Goal: Navigation & Orientation: Find specific page/section

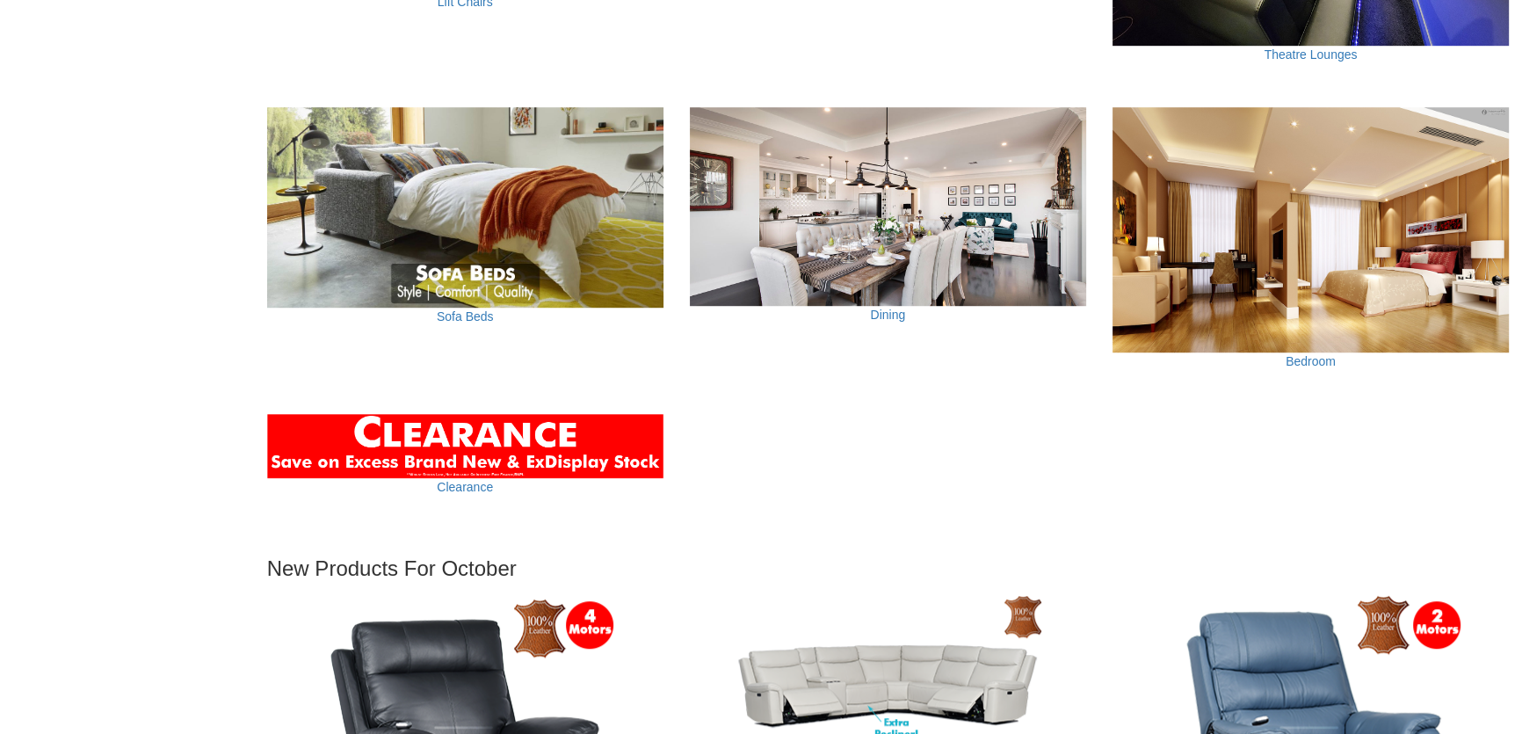
scroll to position [1438, 0]
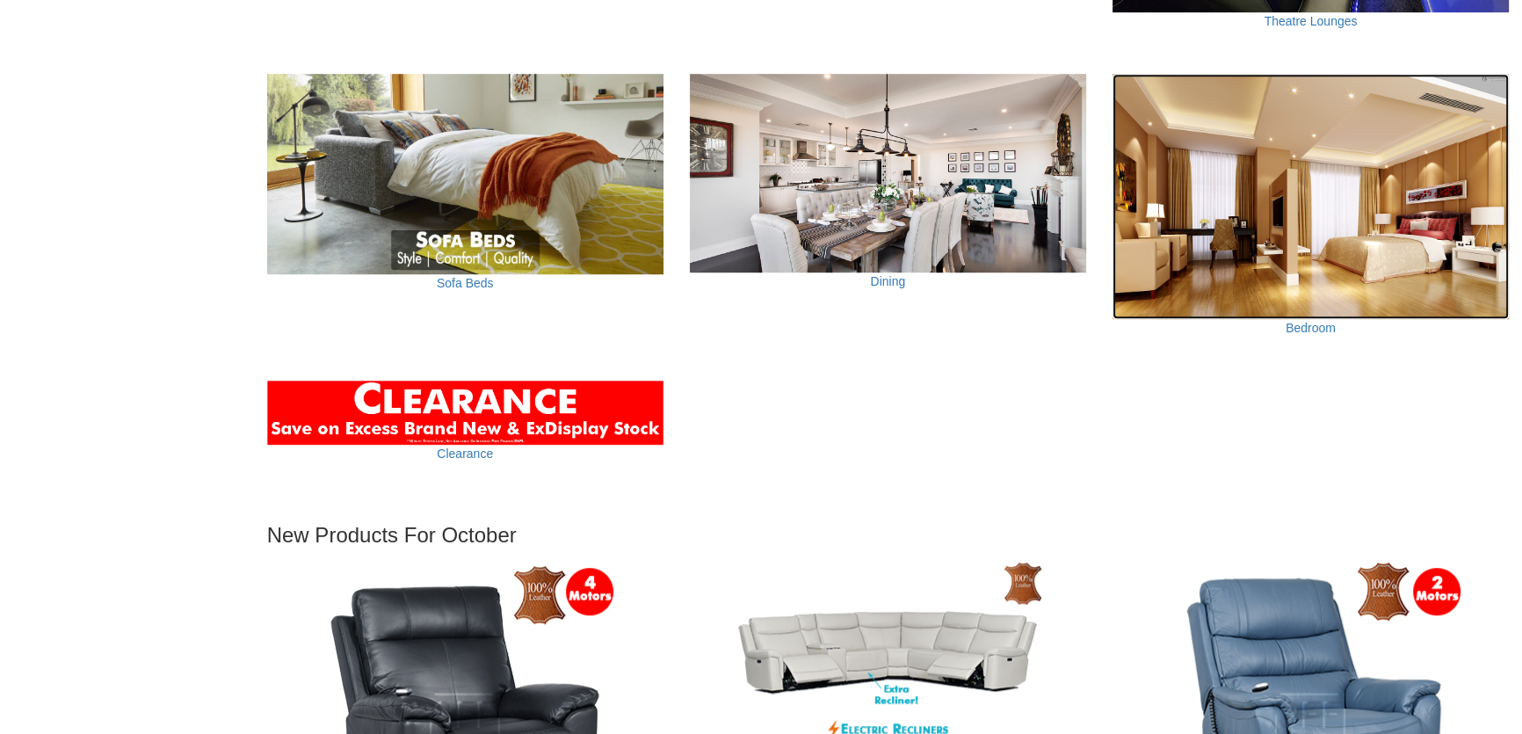
click at [1318, 268] on img at bounding box center [1310, 196] width 396 height 245
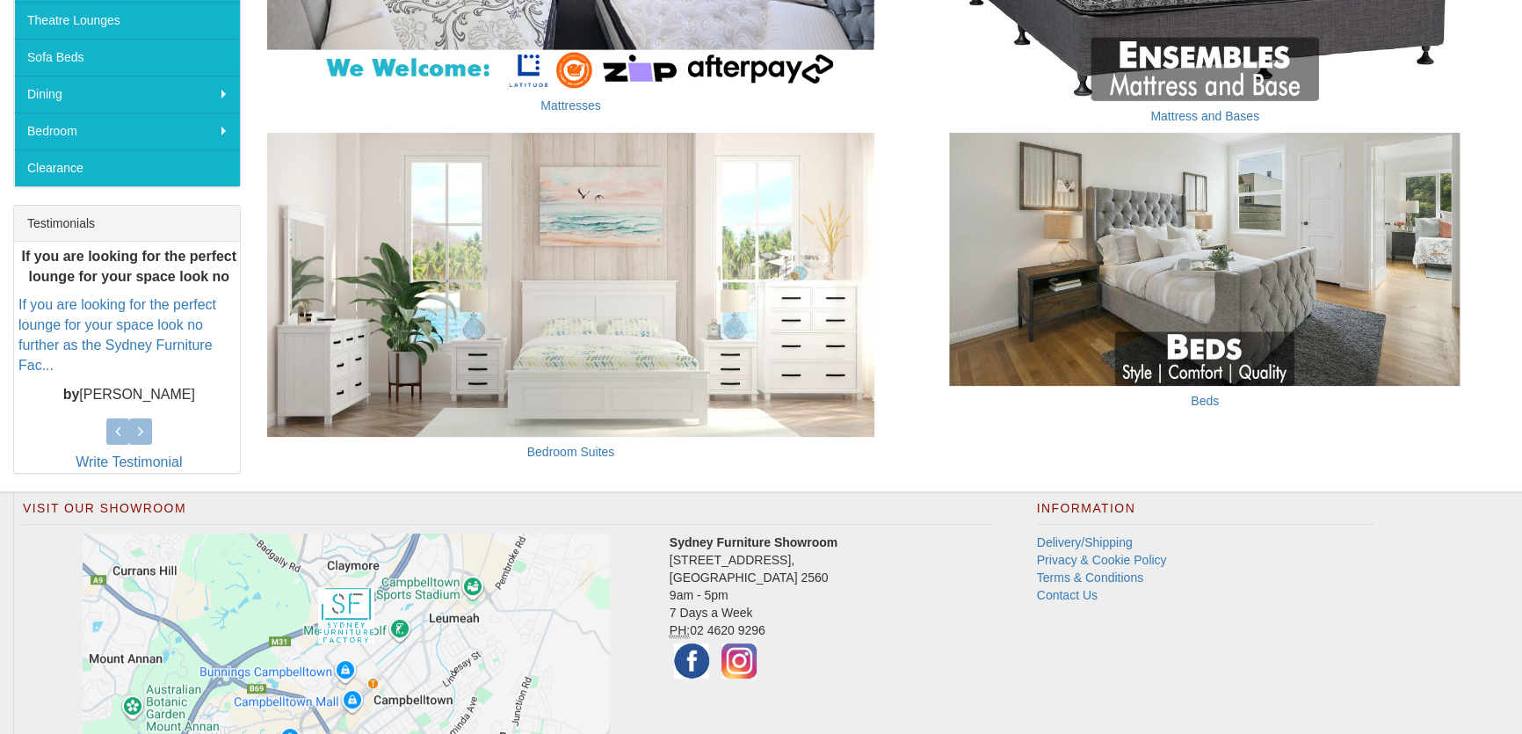
scroll to position [487, 0]
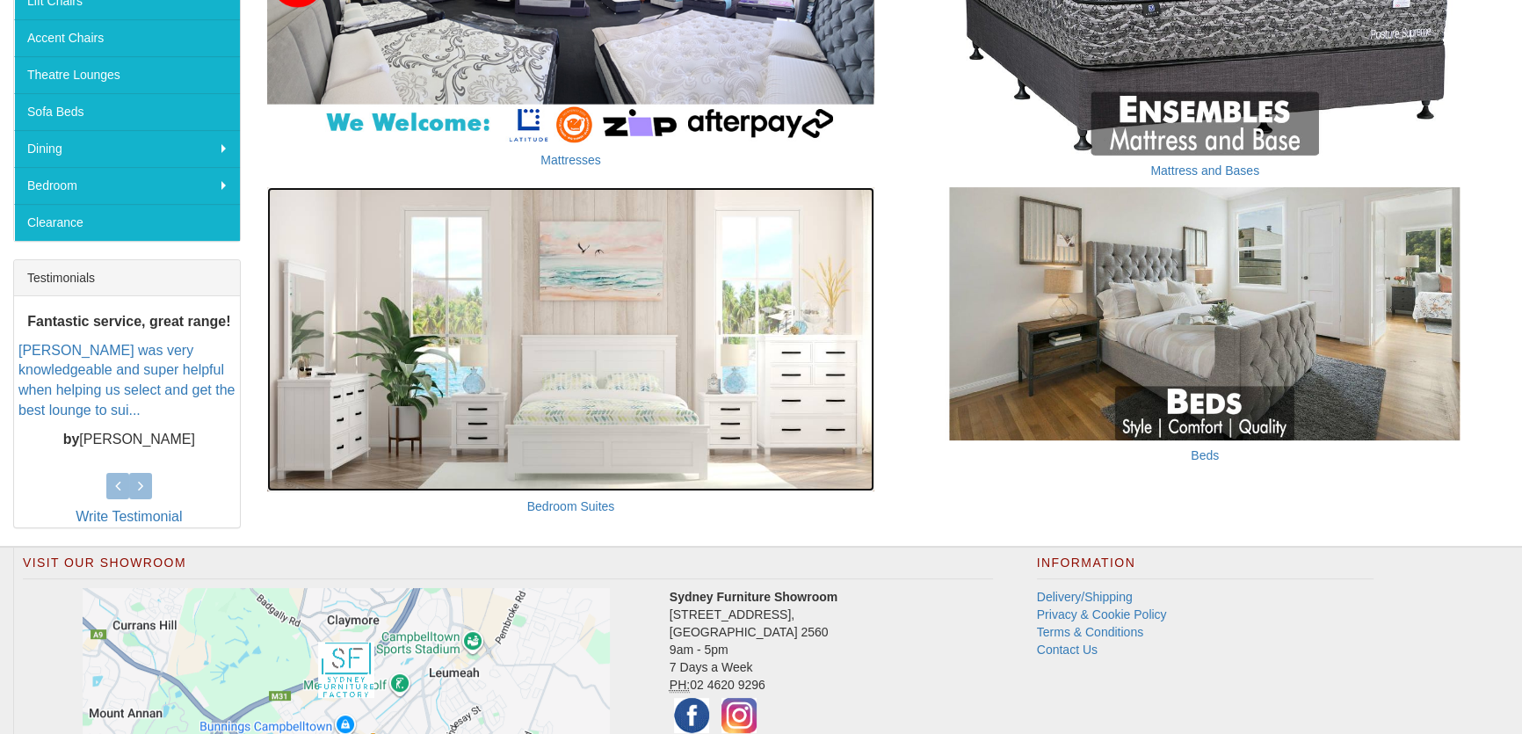
click at [623, 429] on img at bounding box center [571, 339] width 608 height 304
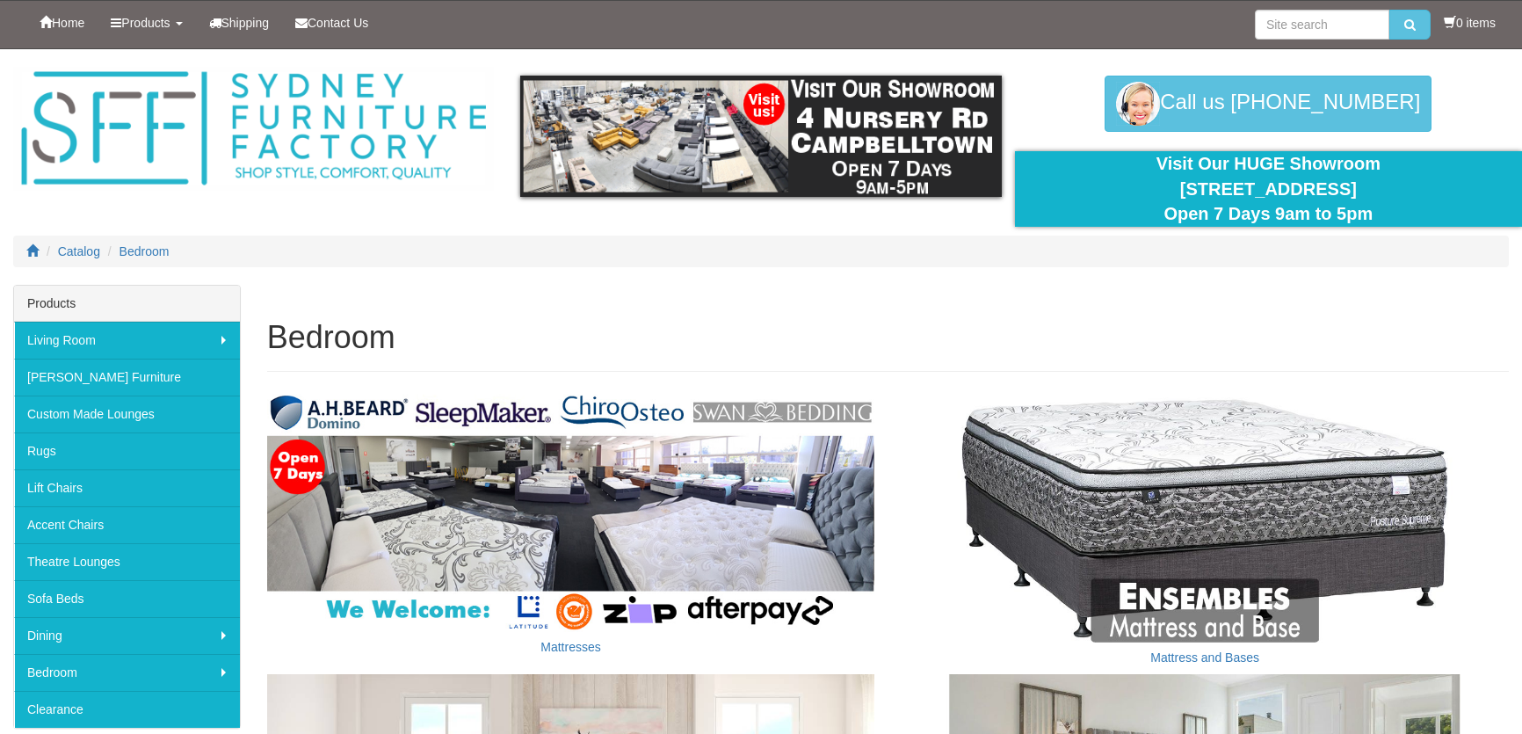
scroll to position [487, 0]
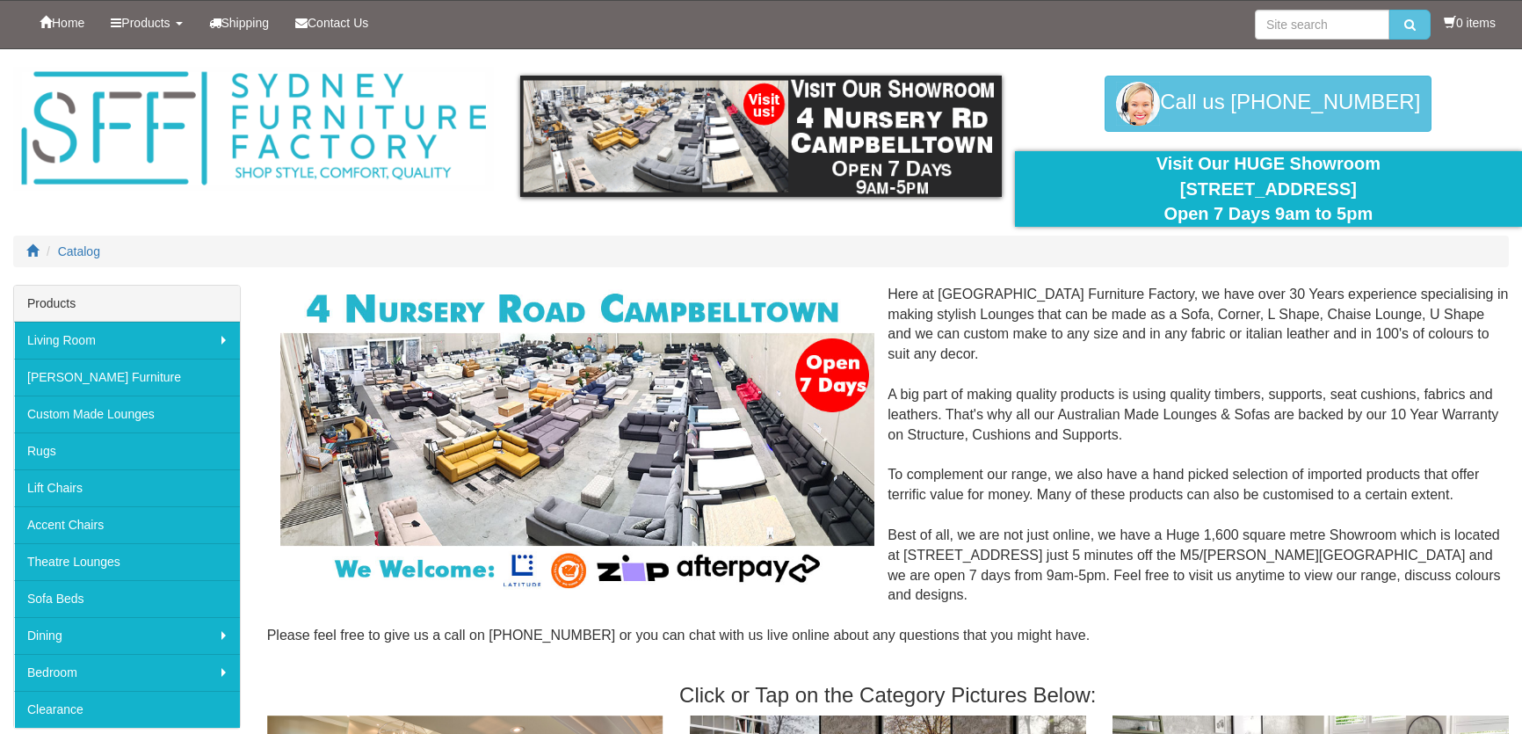
scroll to position [1438, 0]
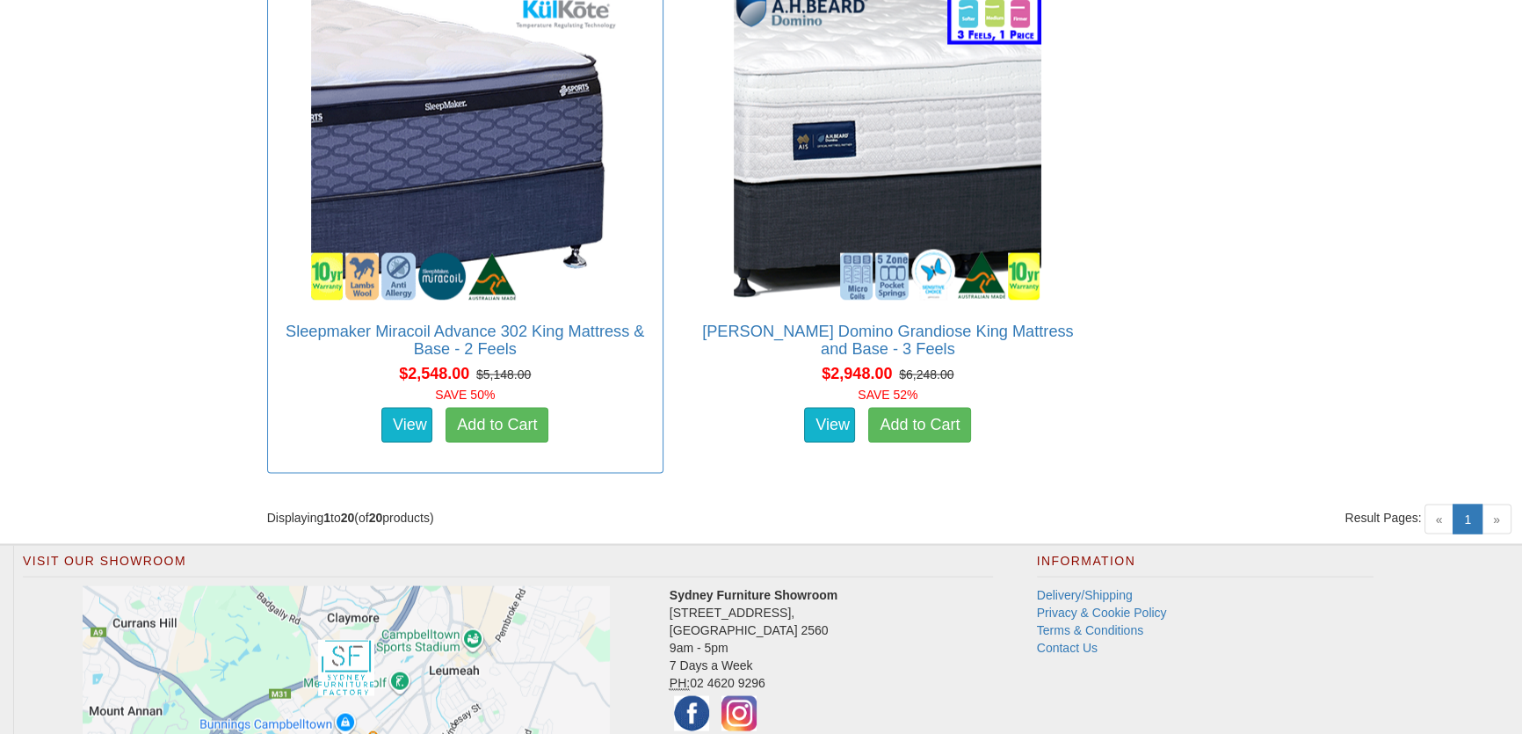
scroll to position [4383, 0]
